Goal: Information Seeking & Learning: Learn about a topic

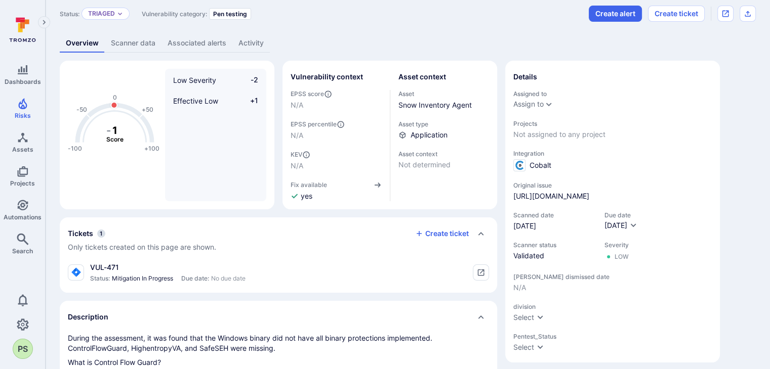
scroll to position [51, 0]
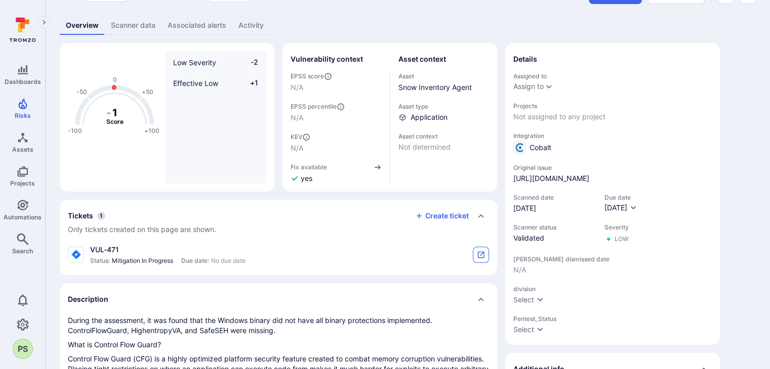
click at [486, 257] on button "tickets card" at bounding box center [481, 255] width 16 height 16
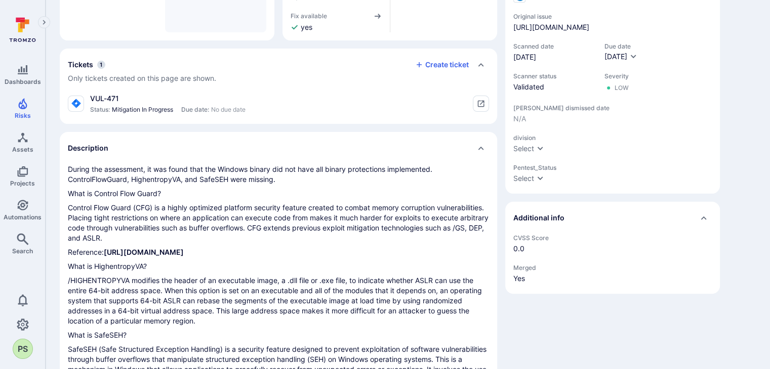
scroll to position [202, 0]
click at [478, 100] on icon "tickets card" at bounding box center [481, 103] width 8 height 8
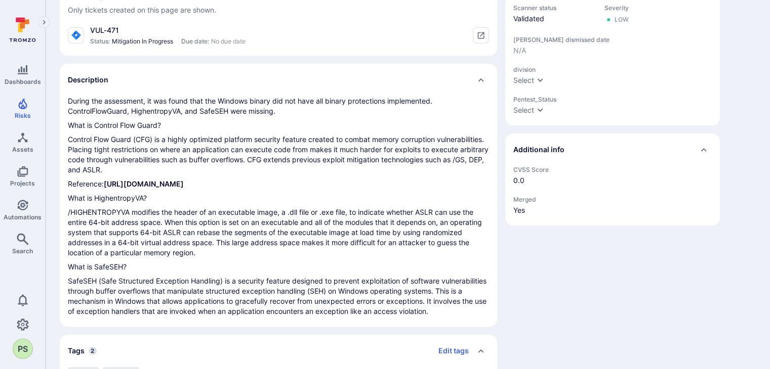
scroll to position [202, 0]
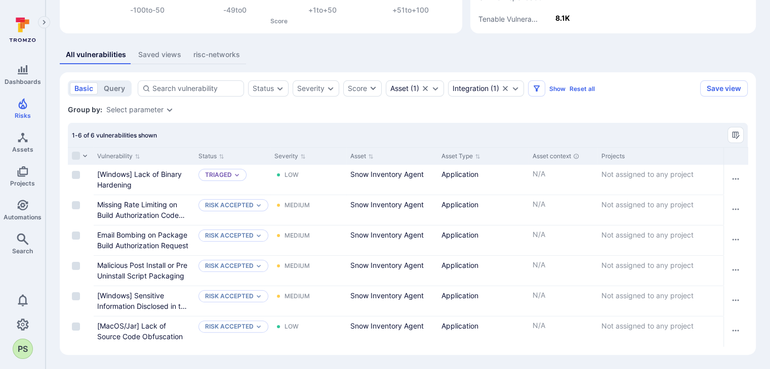
scroll to position [166, 0]
click at [146, 200] on link "Missing Rate Limiting on Build Authorization Code Submission" at bounding box center [141, 215] width 88 height 30
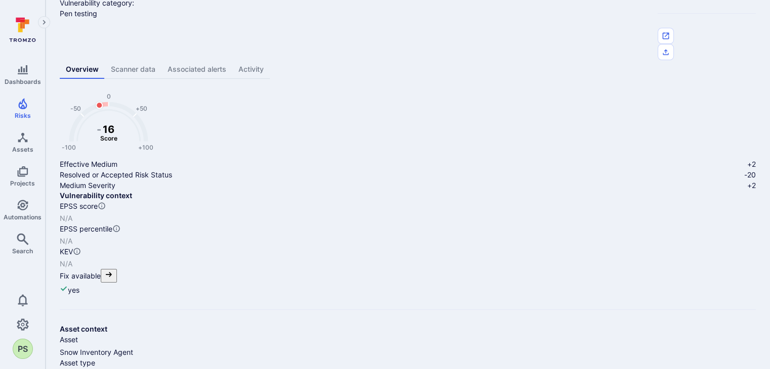
scroll to position [29, 0]
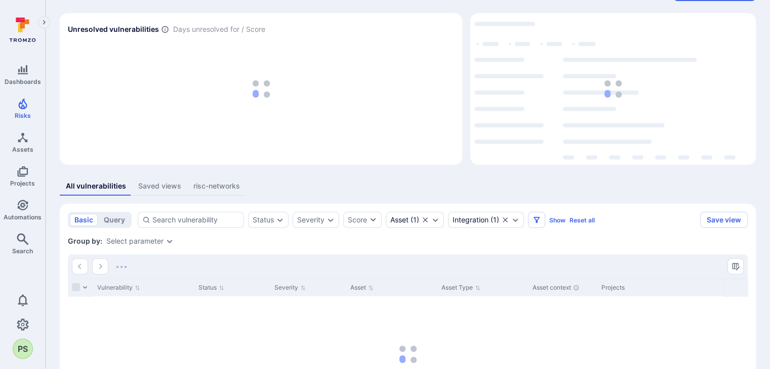
scroll to position [133, 0]
